Goal: Check status: Check status

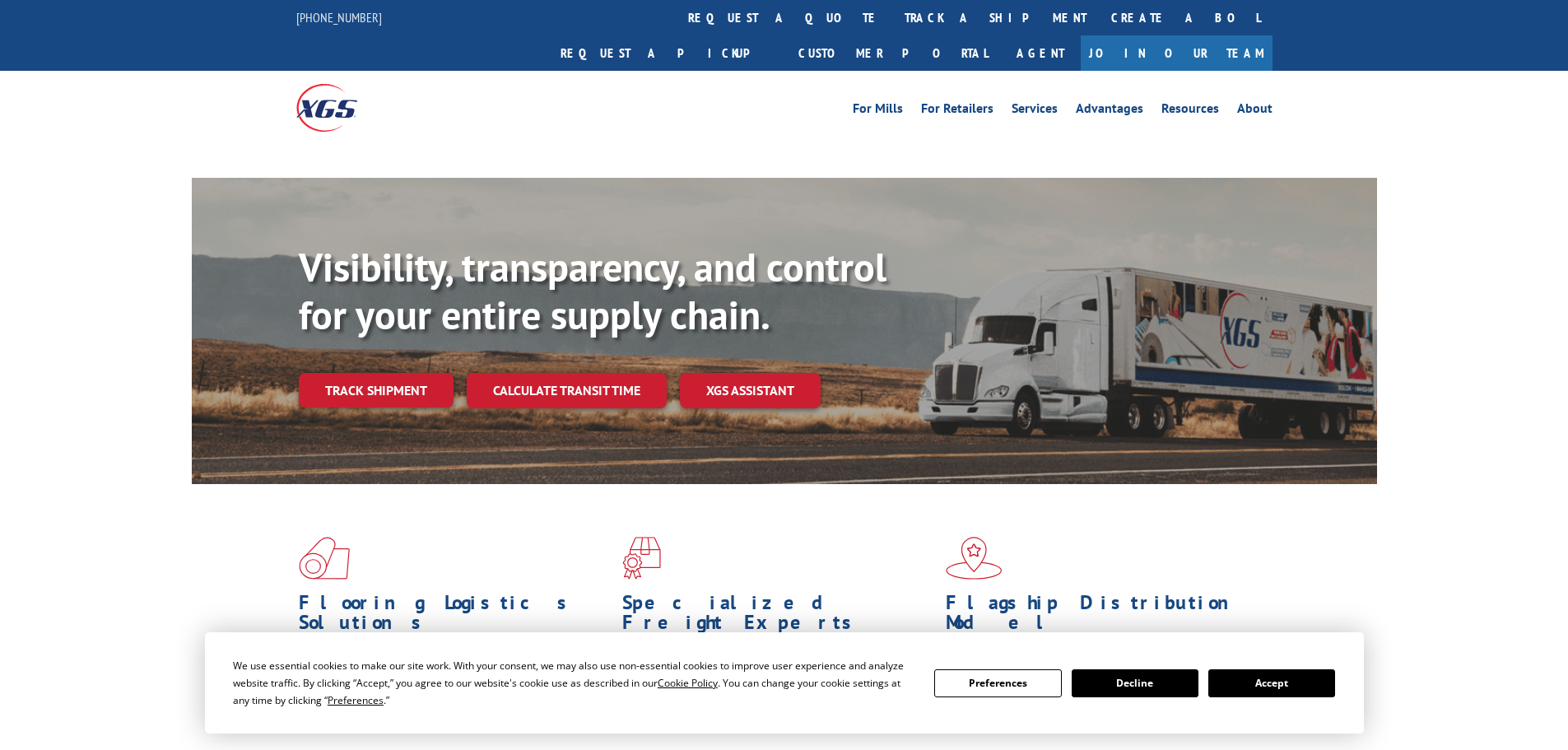
click at [389, 373] on link "Track shipment" at bounding box center [377, 391] width 155 height 35
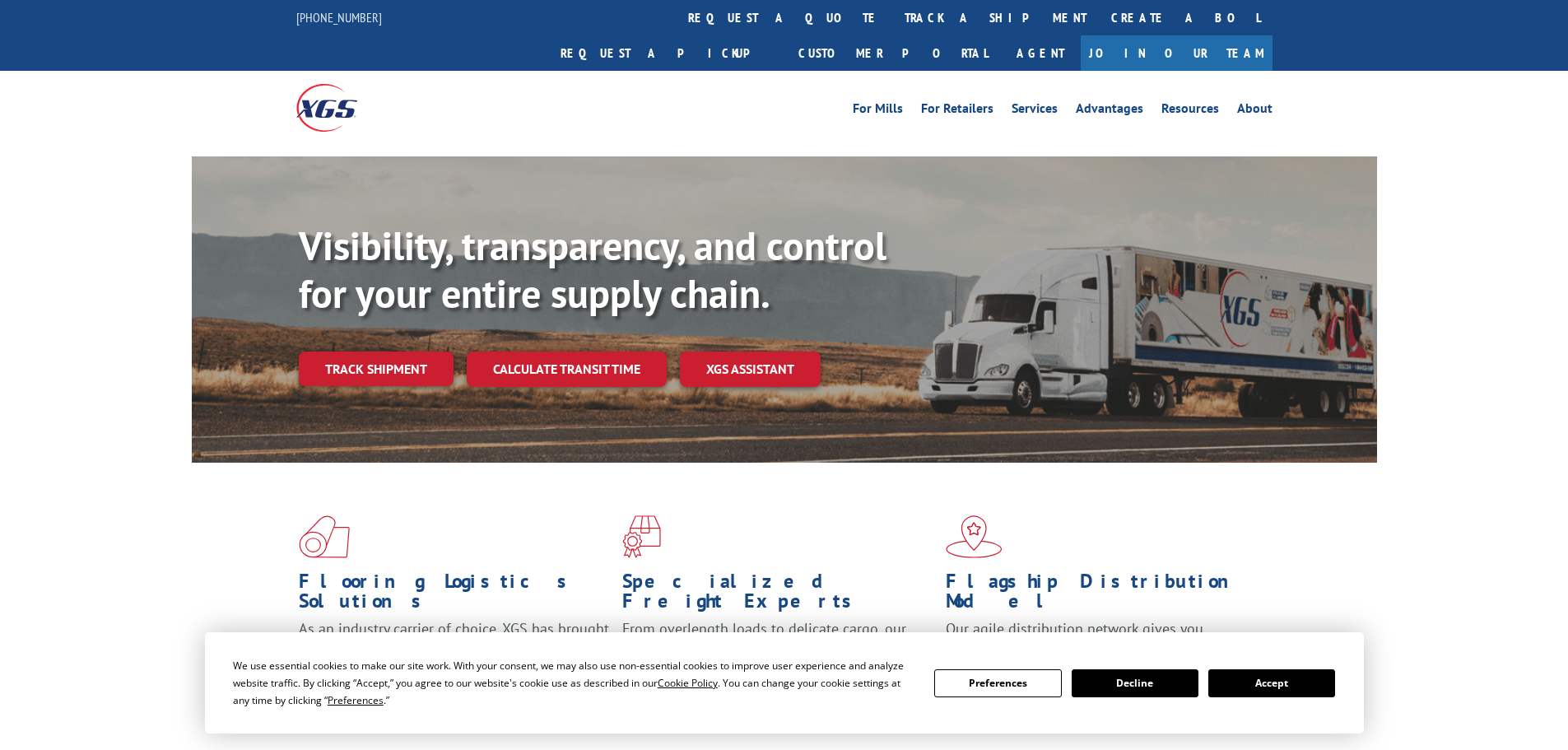
click at [1308, 686] on button "Accept" at bounding box center [1272, 683] width 127 height 28
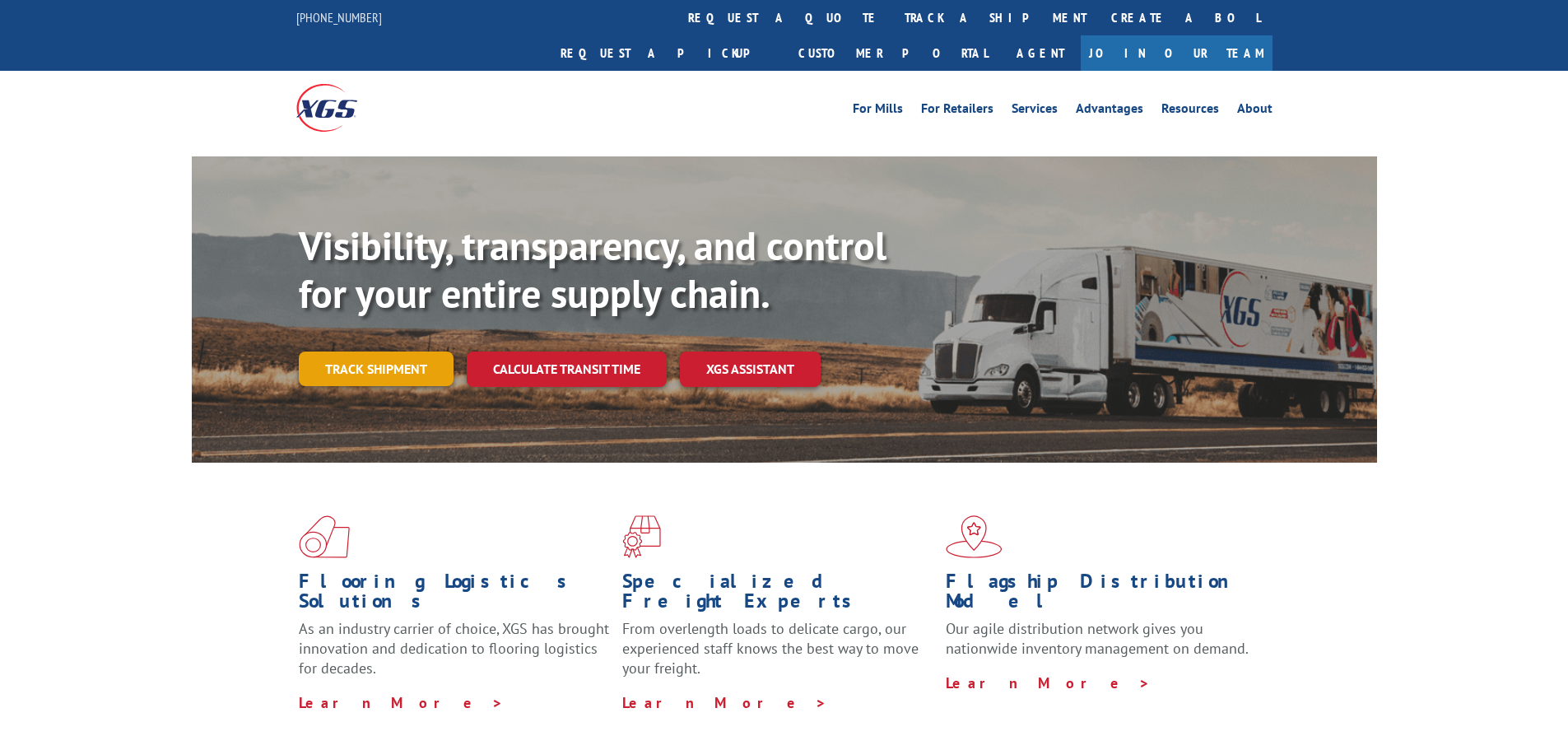
click at [396, 351] on link "Track shipment" at bounding box center [377, 369] width 155 height 35
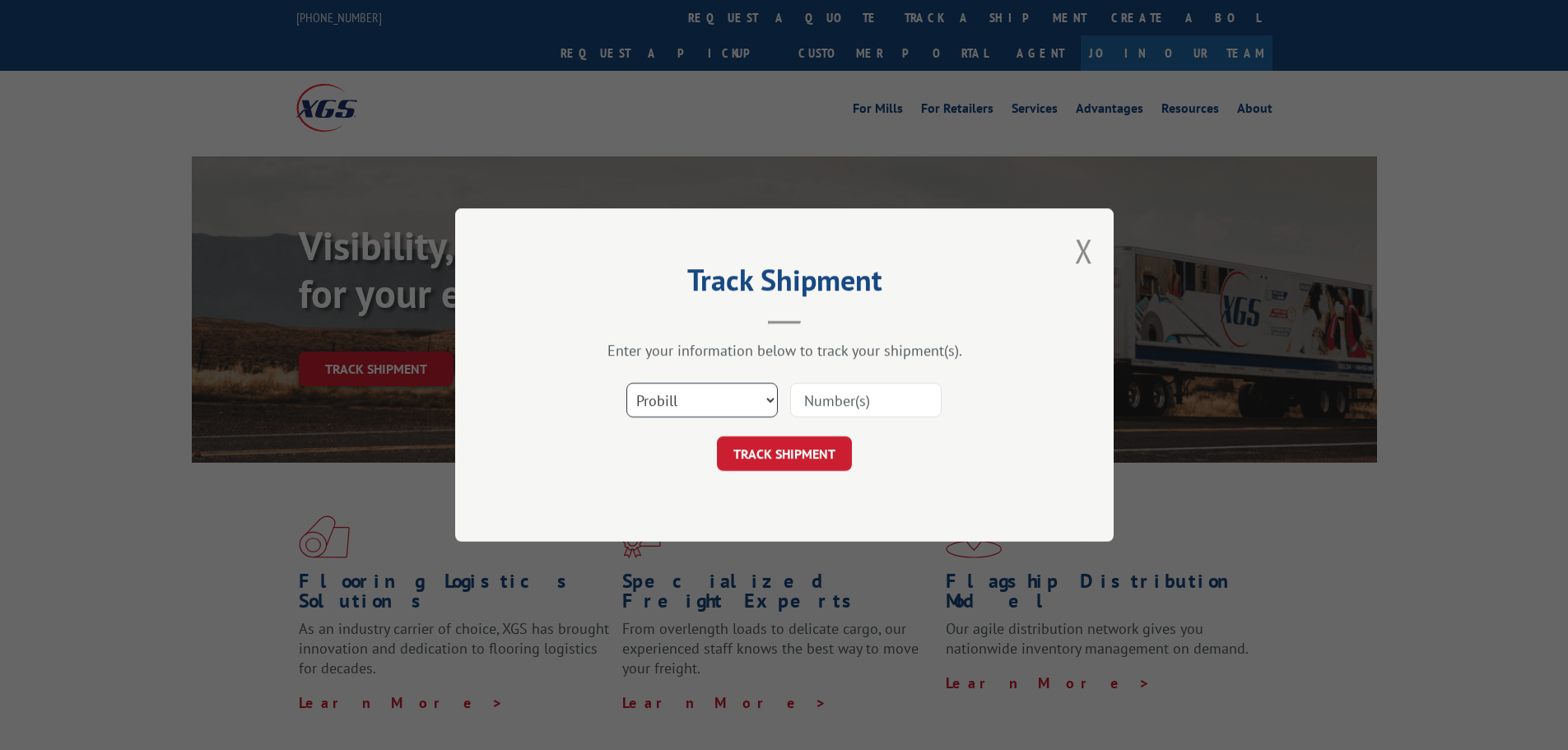
click at [712, 408] on select "Select category... Probill BOL PO" at bounding box center [702, 401] width 151 height 35
click at [873, 411] on input at bounding box center [866, 401] width 151 height 35
paste input "662663"
type input "662663"
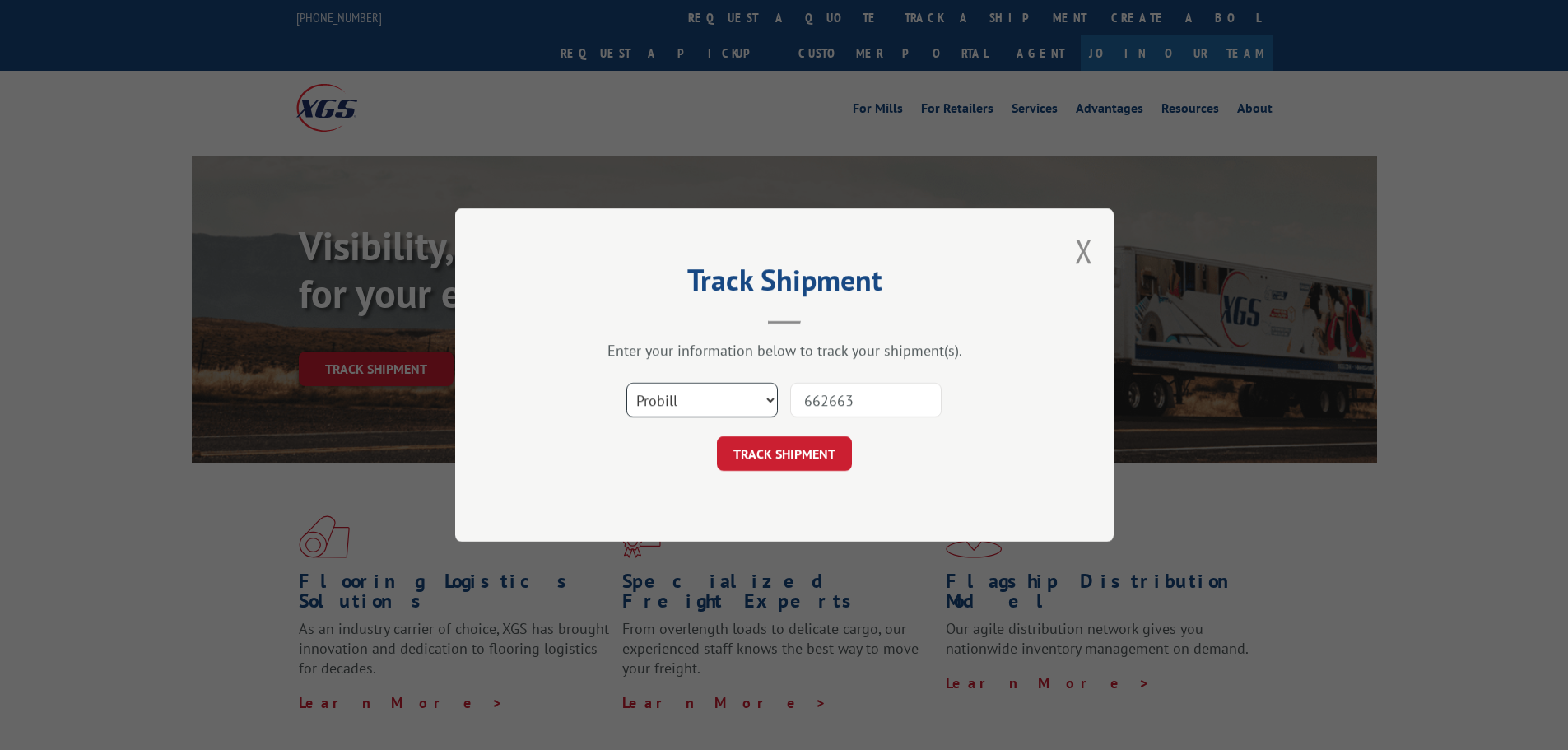
click at [770, 404] on select "Select category... Probill BOL PO" at bounding box center [702, 401] width 151 height 35
select select "bol"
click at [627, 383] on select "Select category... Probill BOL PO" at bounding box center [702, 401] width 151 height 35
click at [793, 465] on button "TRACK SHIPMENT" at bounding box center [784, 453] width 135 height 35
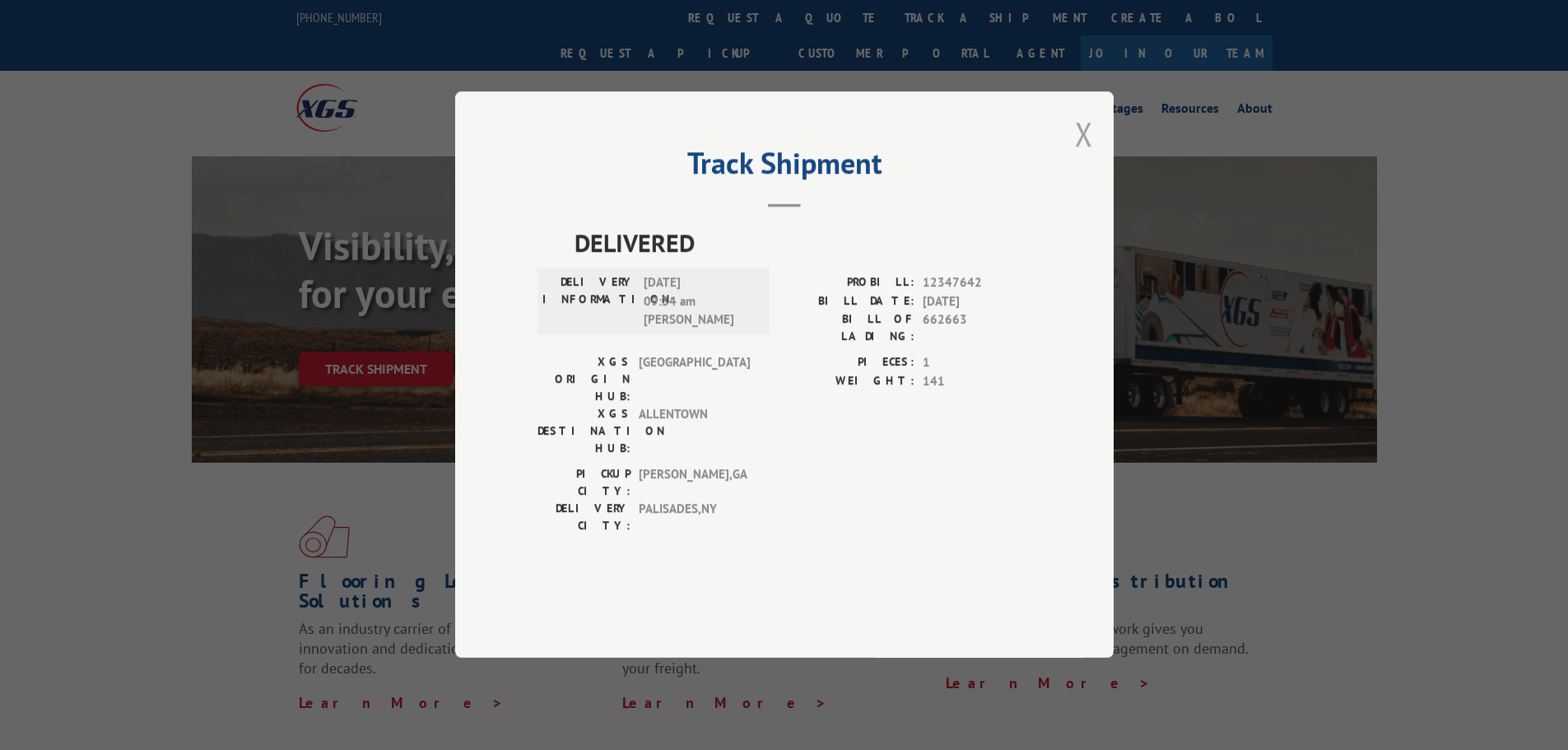
click at [1093, 156] on button "Close modal" at bounding box center [1085, 134] width 18 height 44
